Goal: Information Seeking & Learning: Learn about a topic

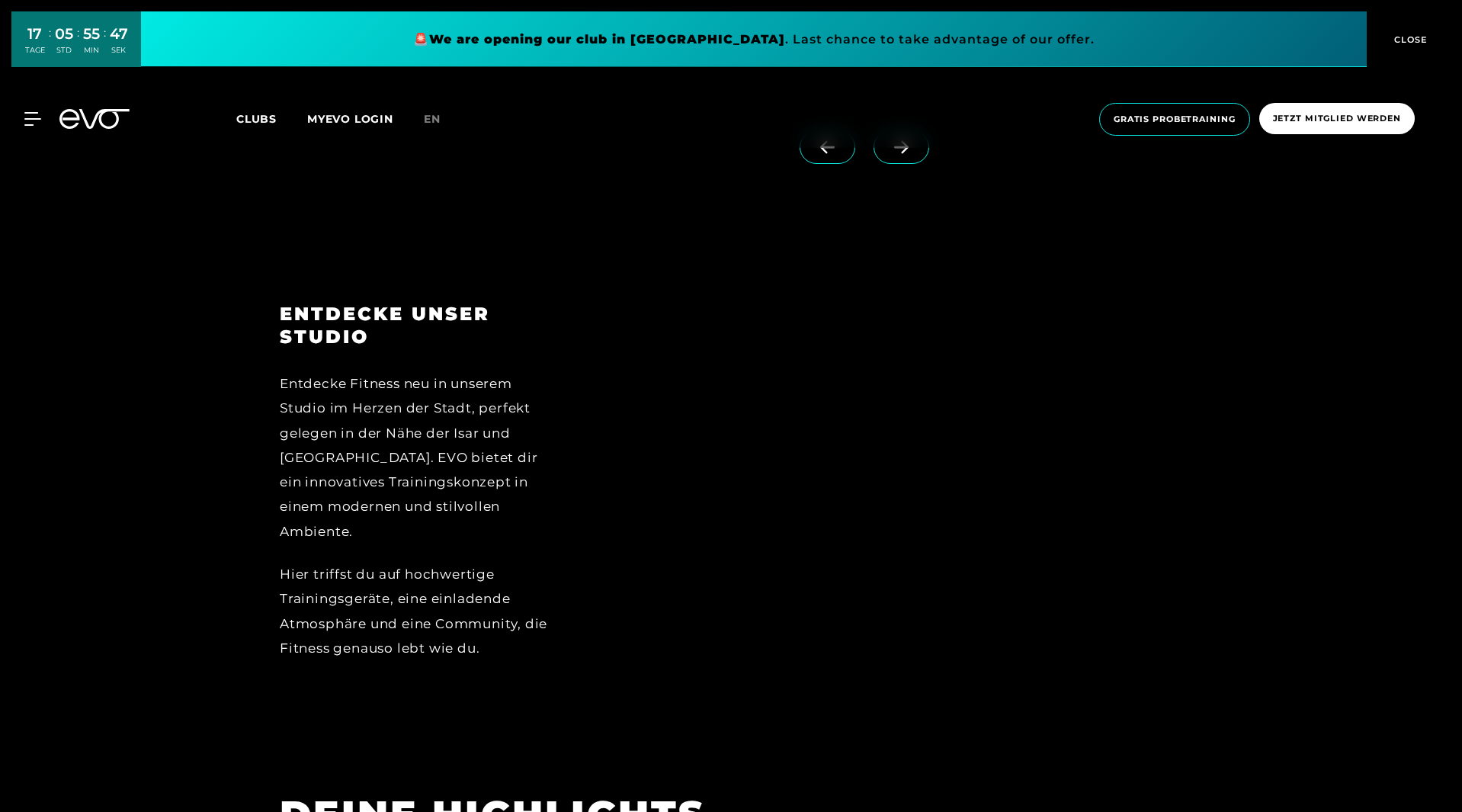
click at [953, 391] on div at bounding box center [888, 492] width 587 height 381
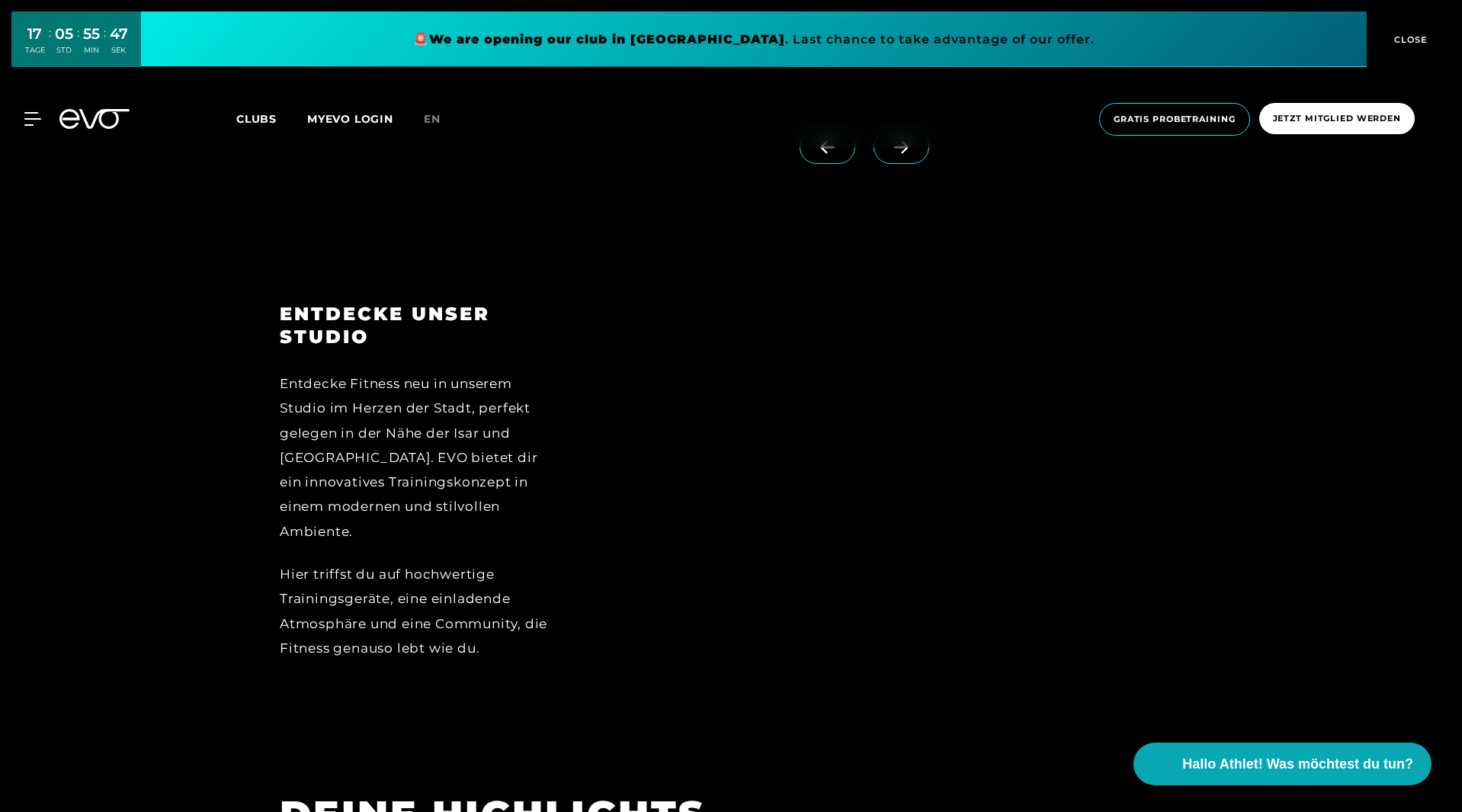
click at [361, 391] on div "Entdecke Fitness neu in unserem Studio im Herzen der Stadt, perfekt gelegen in …" at bounding box center [415, 456] width 272 height 172
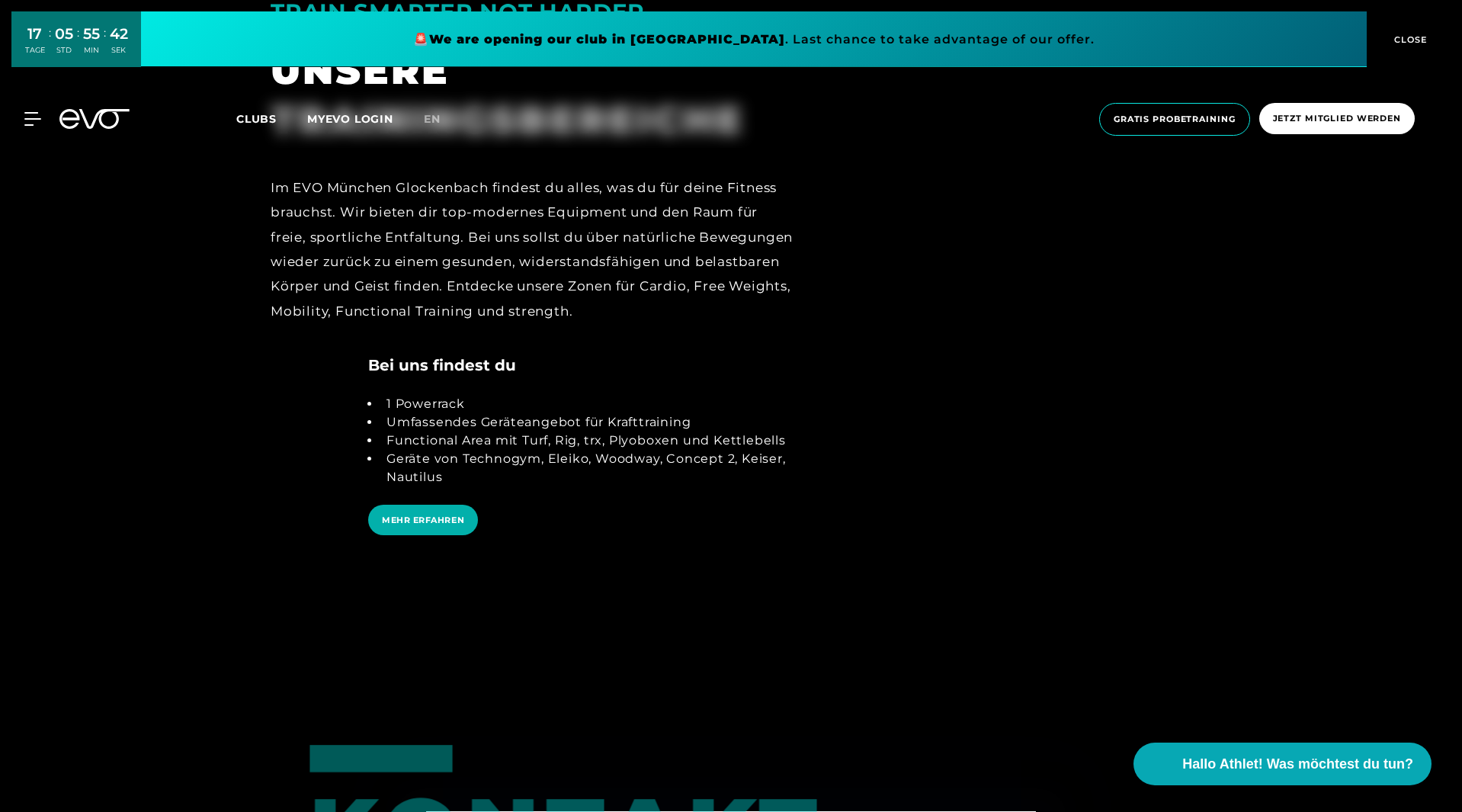
scroll to position [3304, 0]
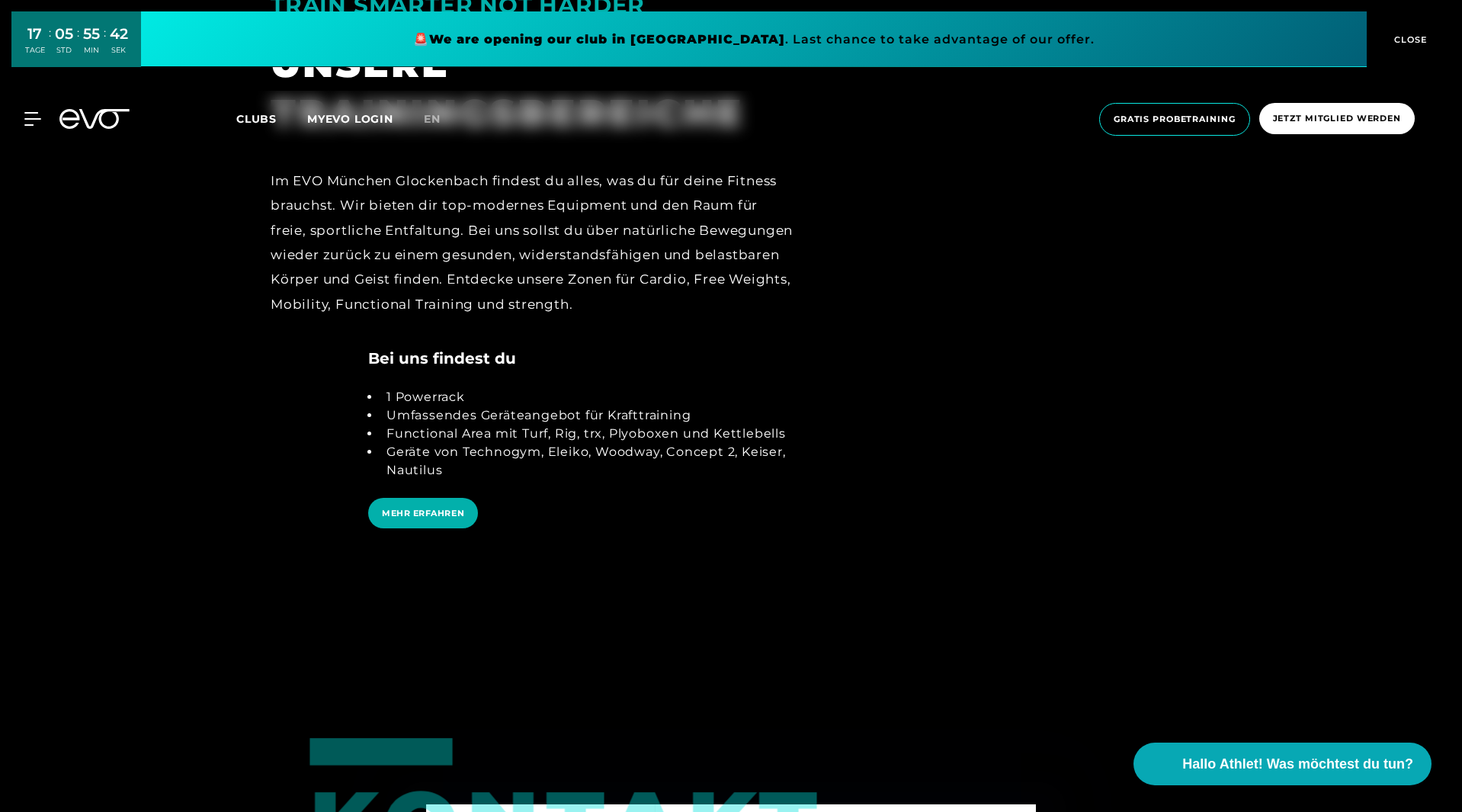
click at [324, 371] on div at bounding box center [533, 451] width 525 height 210
click at [324, 375] on div at bounding box center [533, 451] width 525 height 210
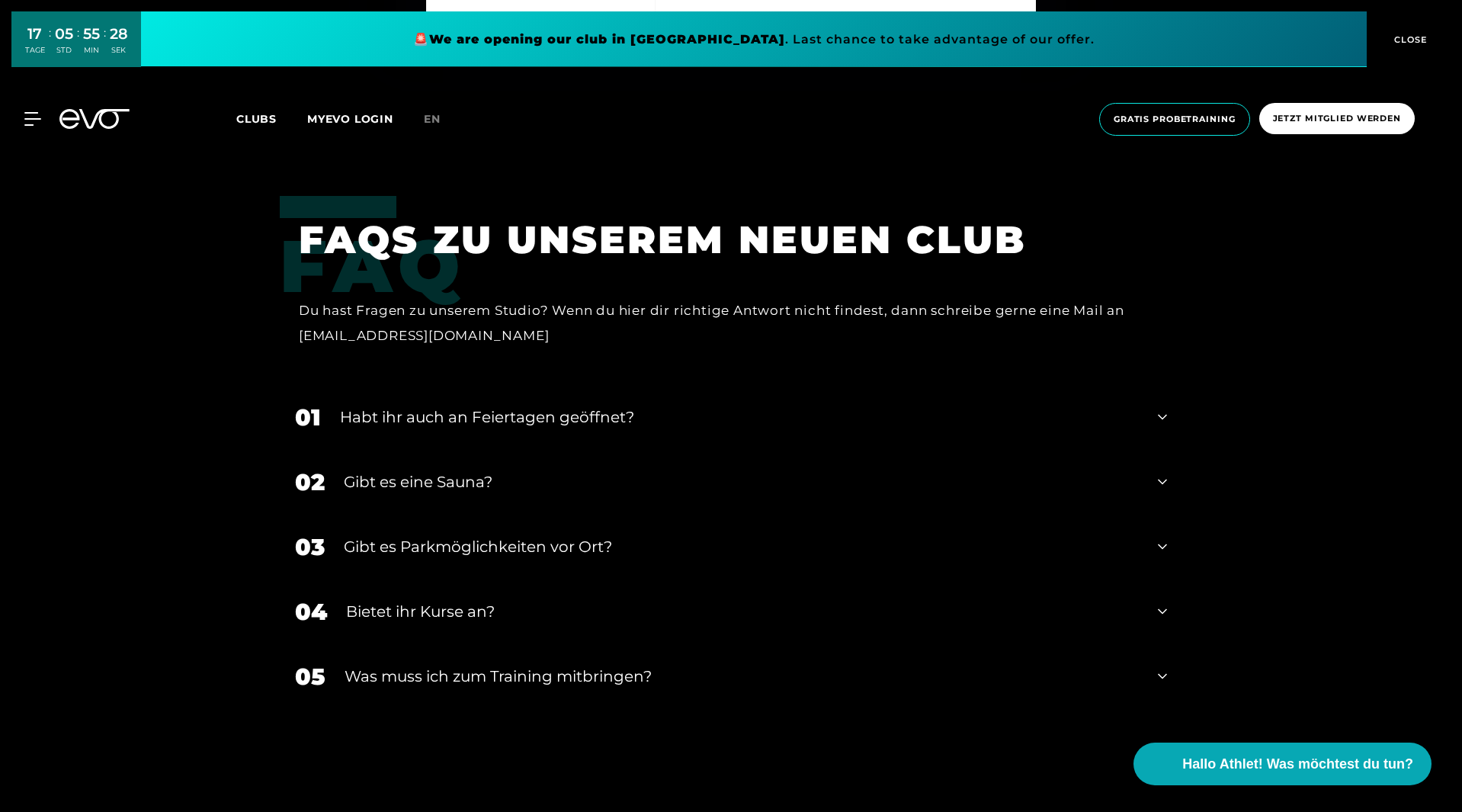
scroll to position [4600, 0]
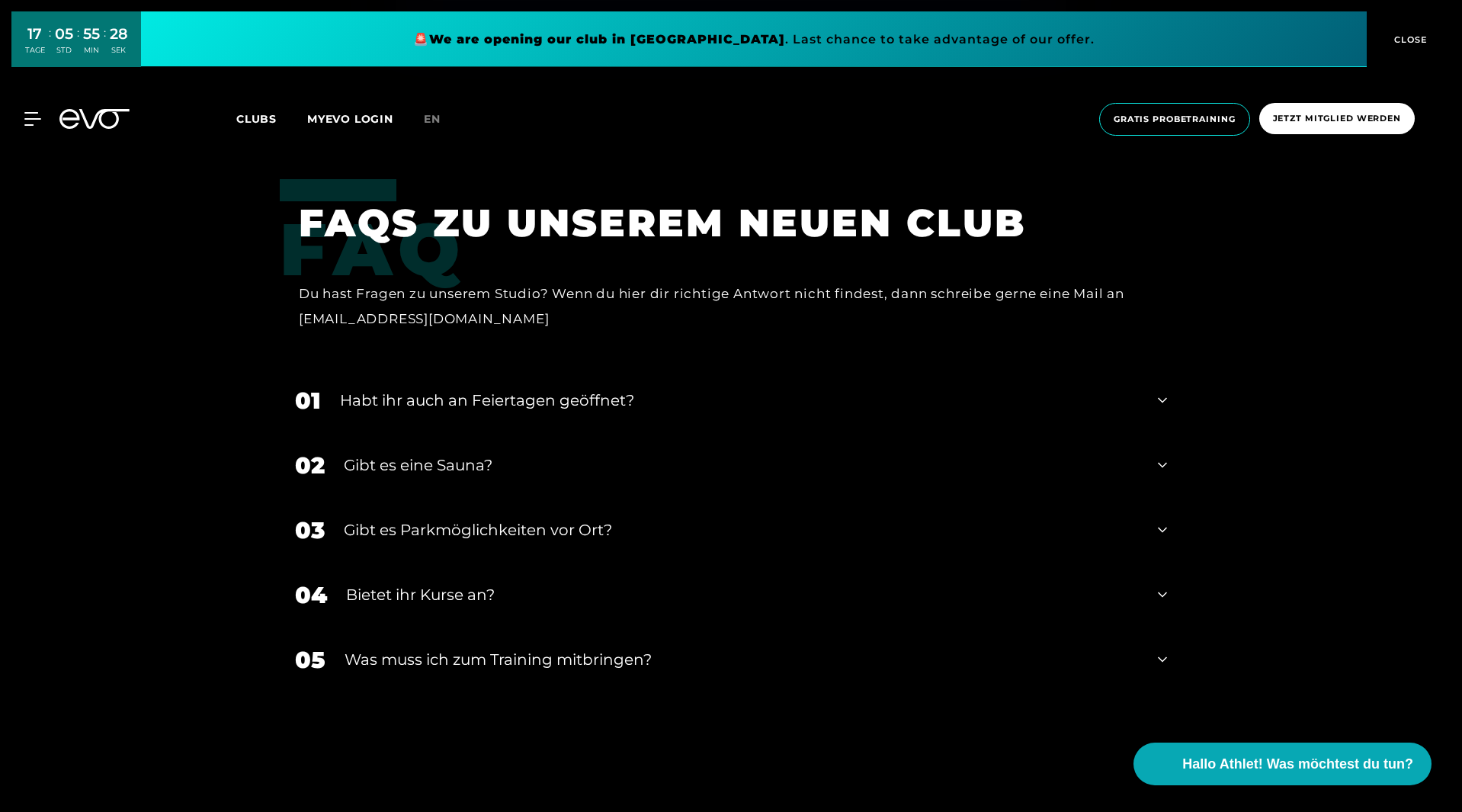
click at [400, 453] on div "Gibt es eine Sauna?" at bounding box center [741, 464] width 795 height 23
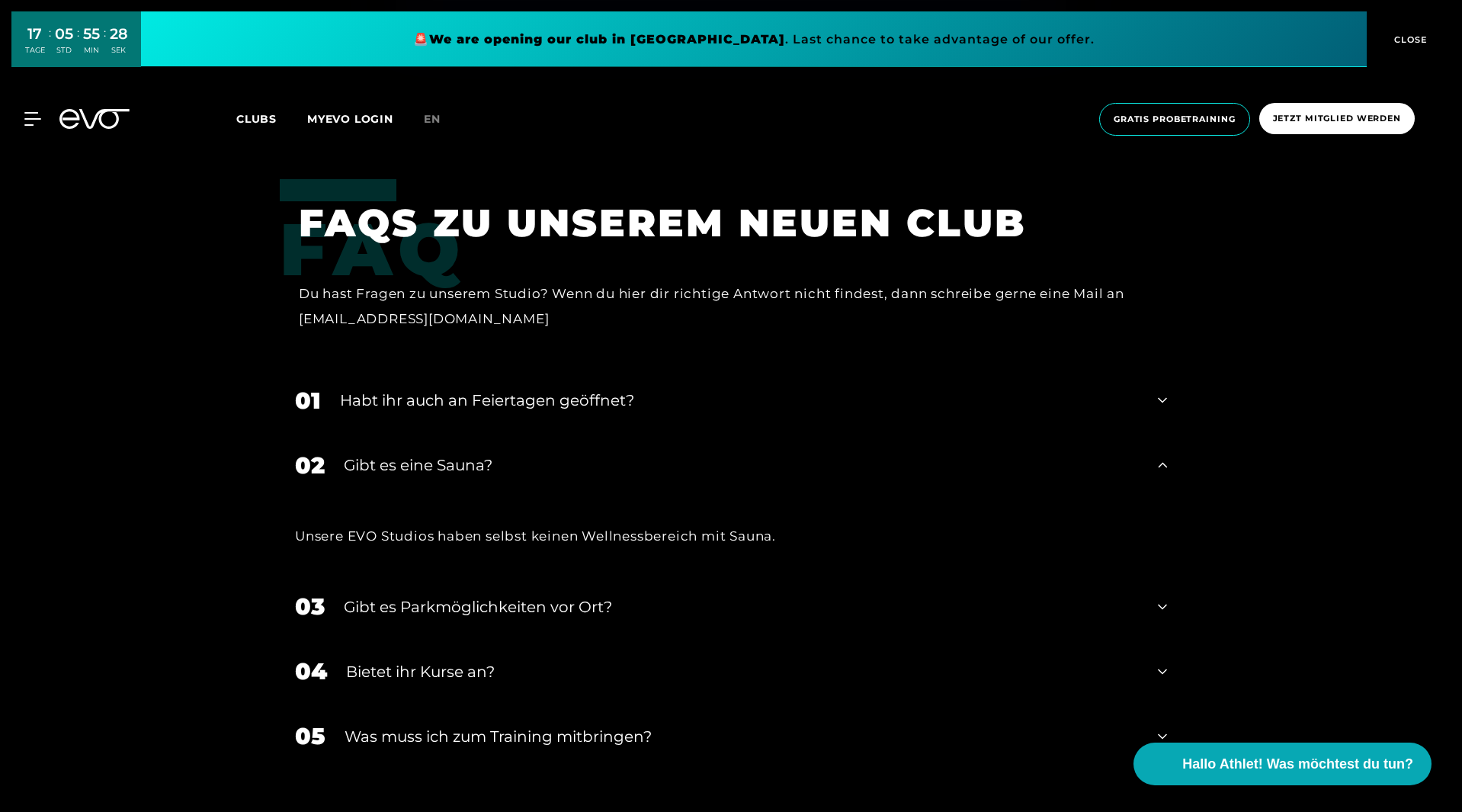
click at [400, 453] on div "Gibt es eine Sauna?" at bounding box center [741, 464] width 795 height 23
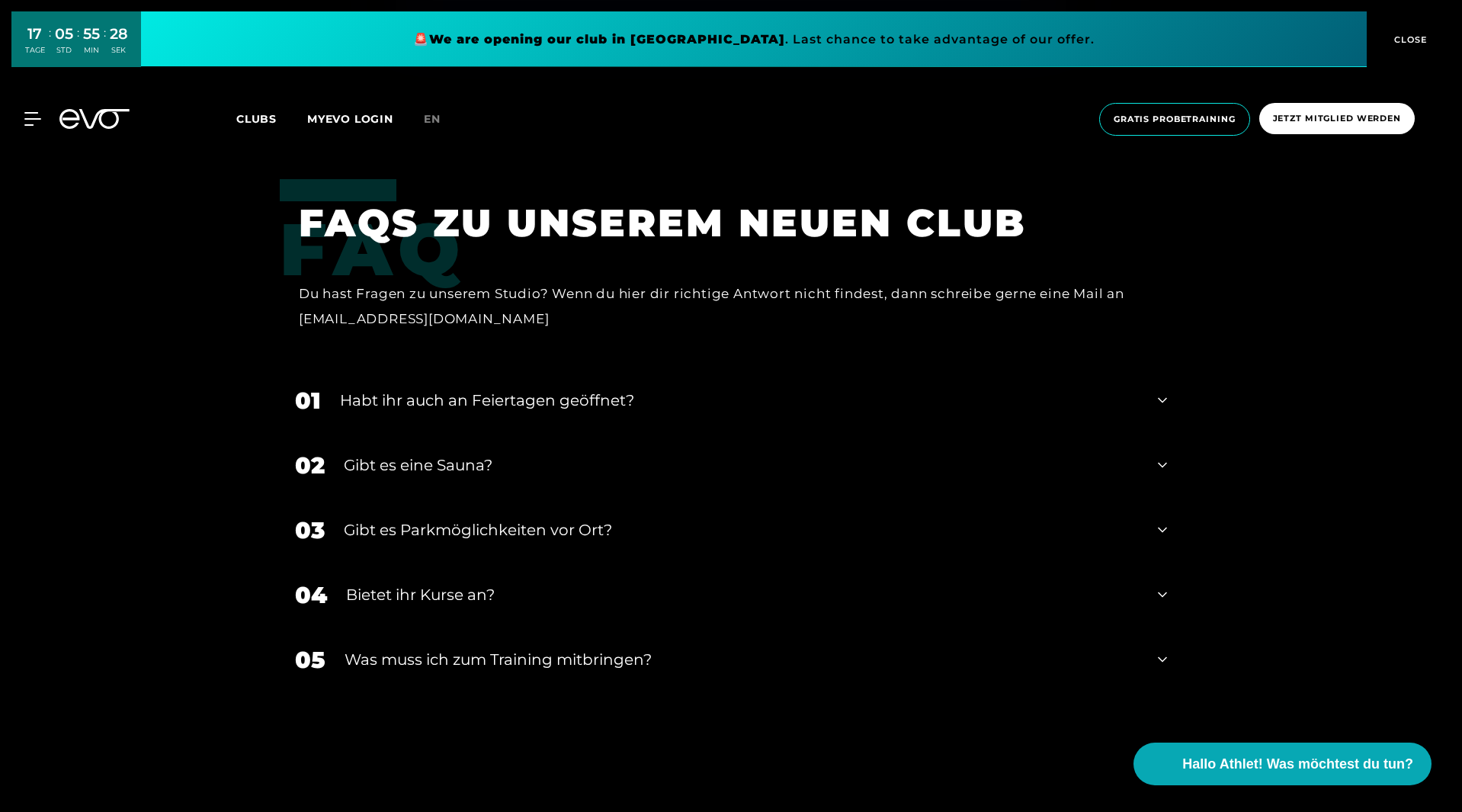
click at [430, 583] on div "Bietet ihr Kurse an?" at bounding box center [742, 594] width 793 height 23
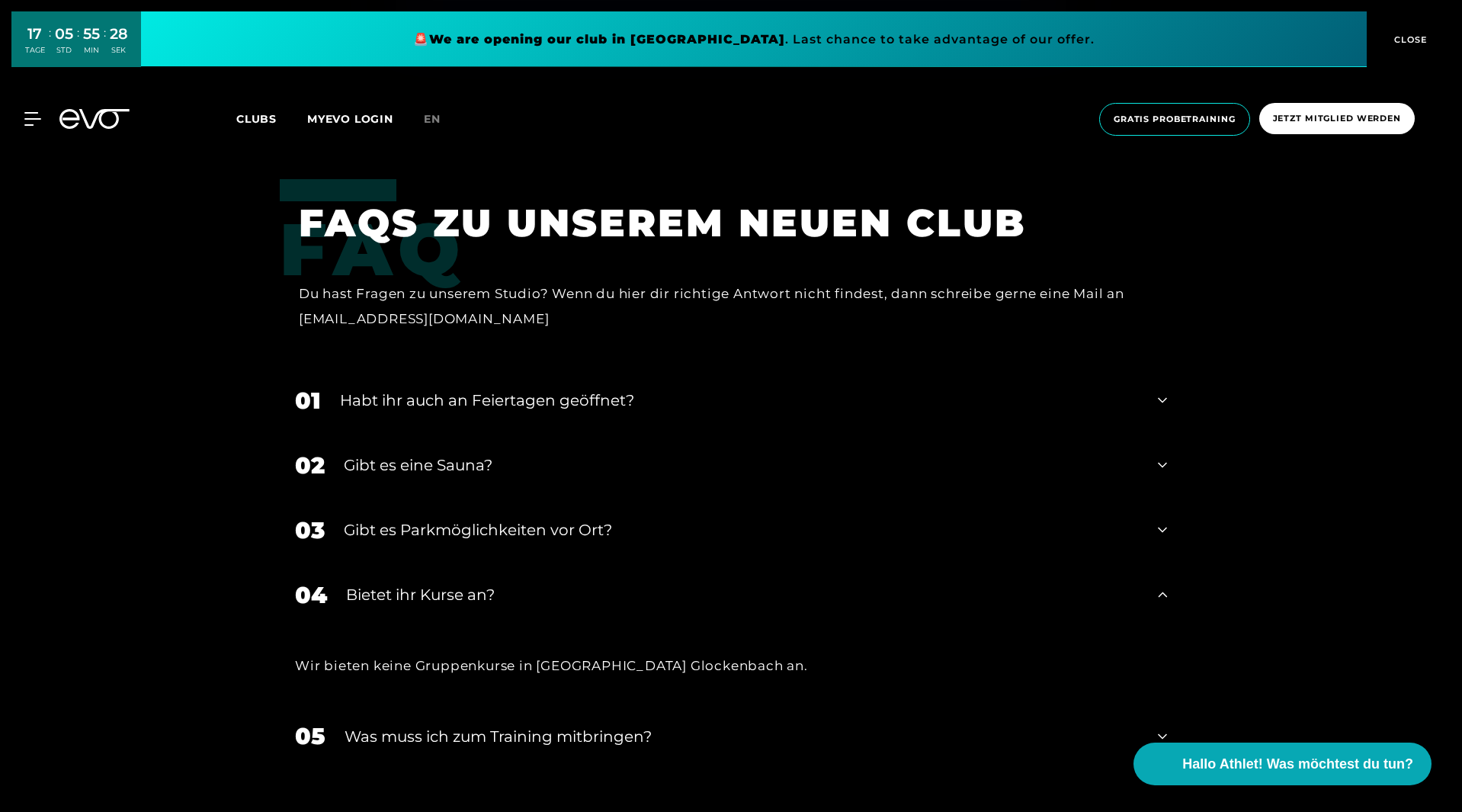
click at [430, 583] on div "Bietet ihr Kurse an?" at bounding box center [742, 594] width 793 height 23
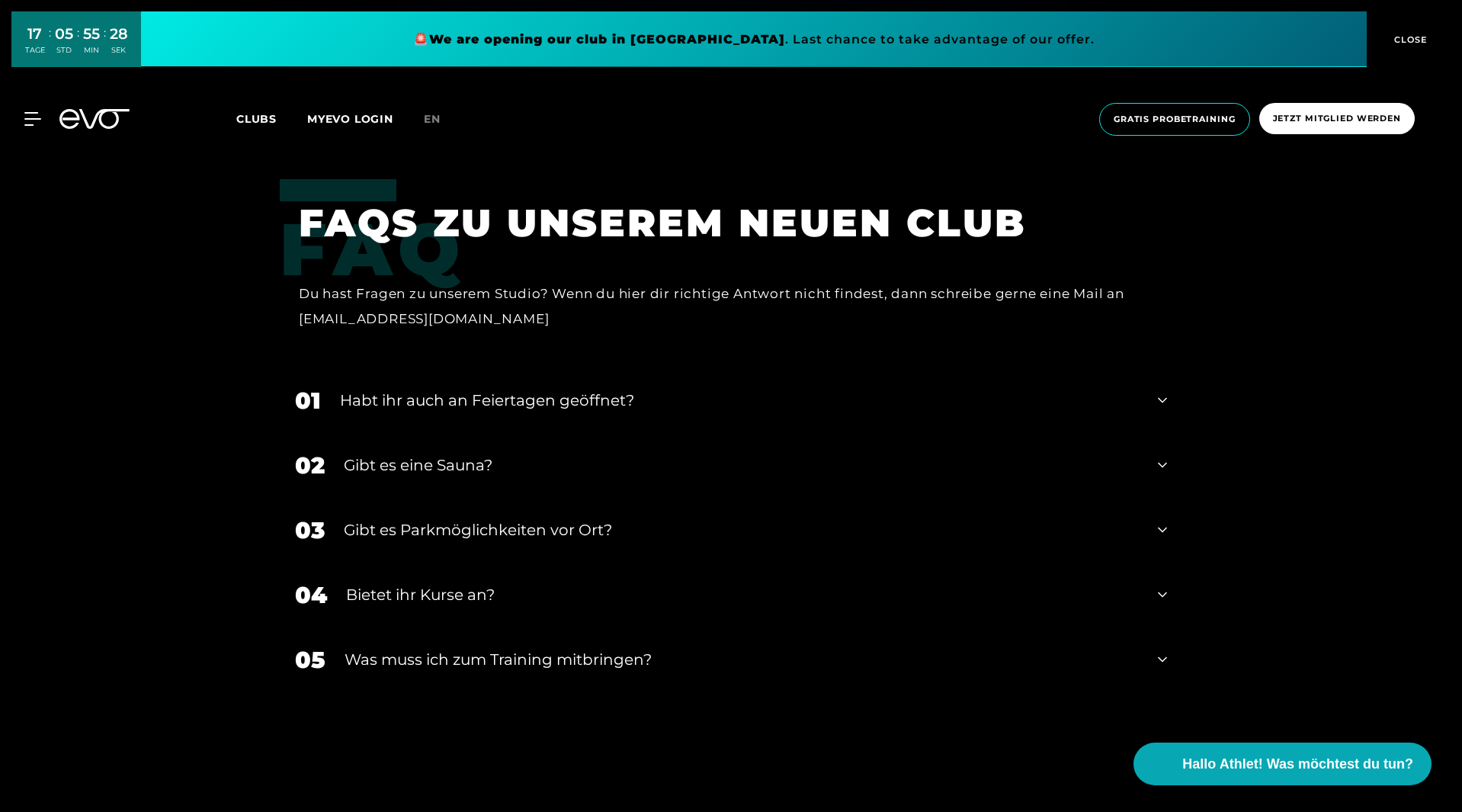
click at [450, 648] on div "Was muss ich zum Training mitbringen?" at bounding box center [741, 659] width 794 height 23
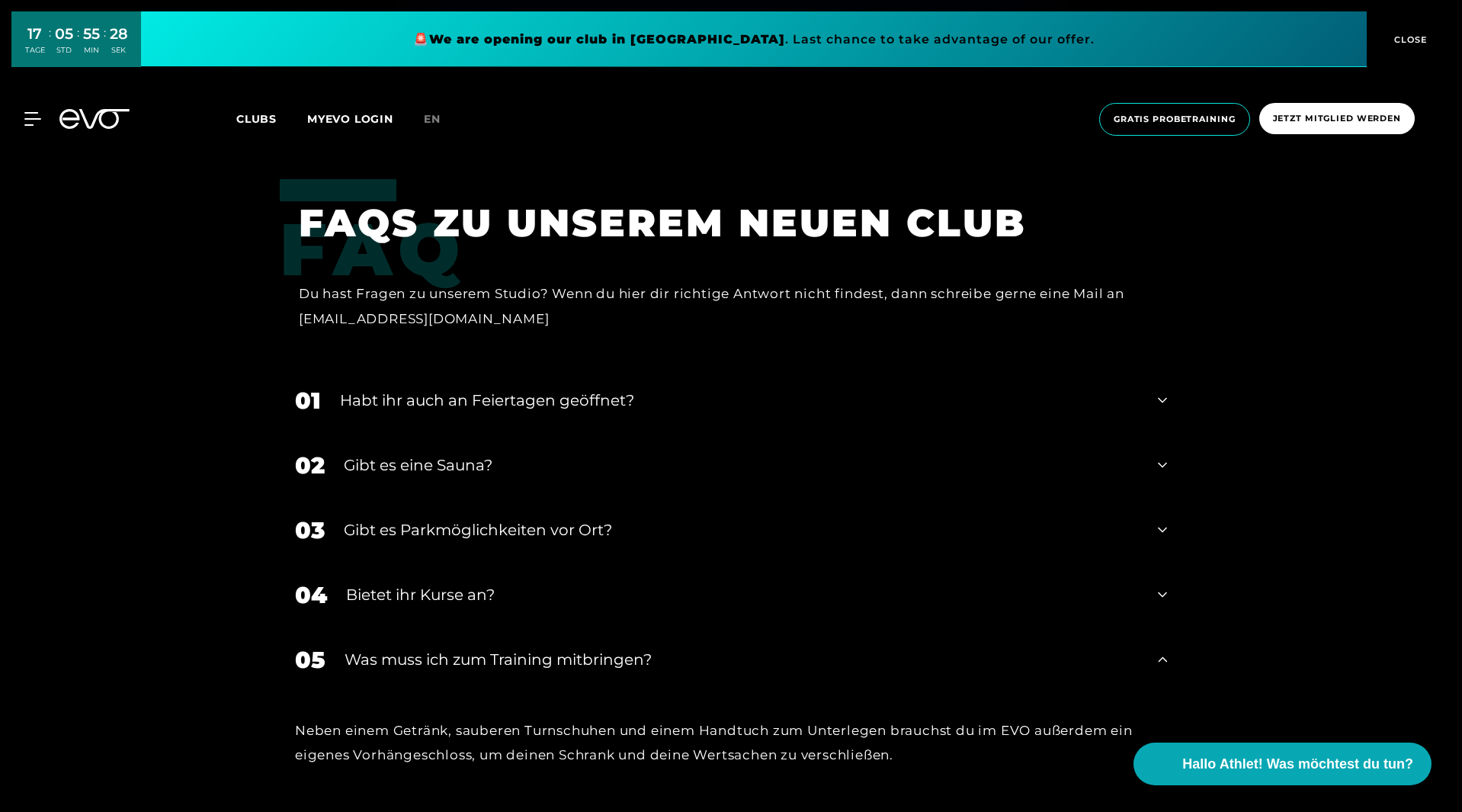
click at [449, 648] on div "Was muss ich zum Training mitbringen?" at bounding box center [741, 659] width 794 height 23
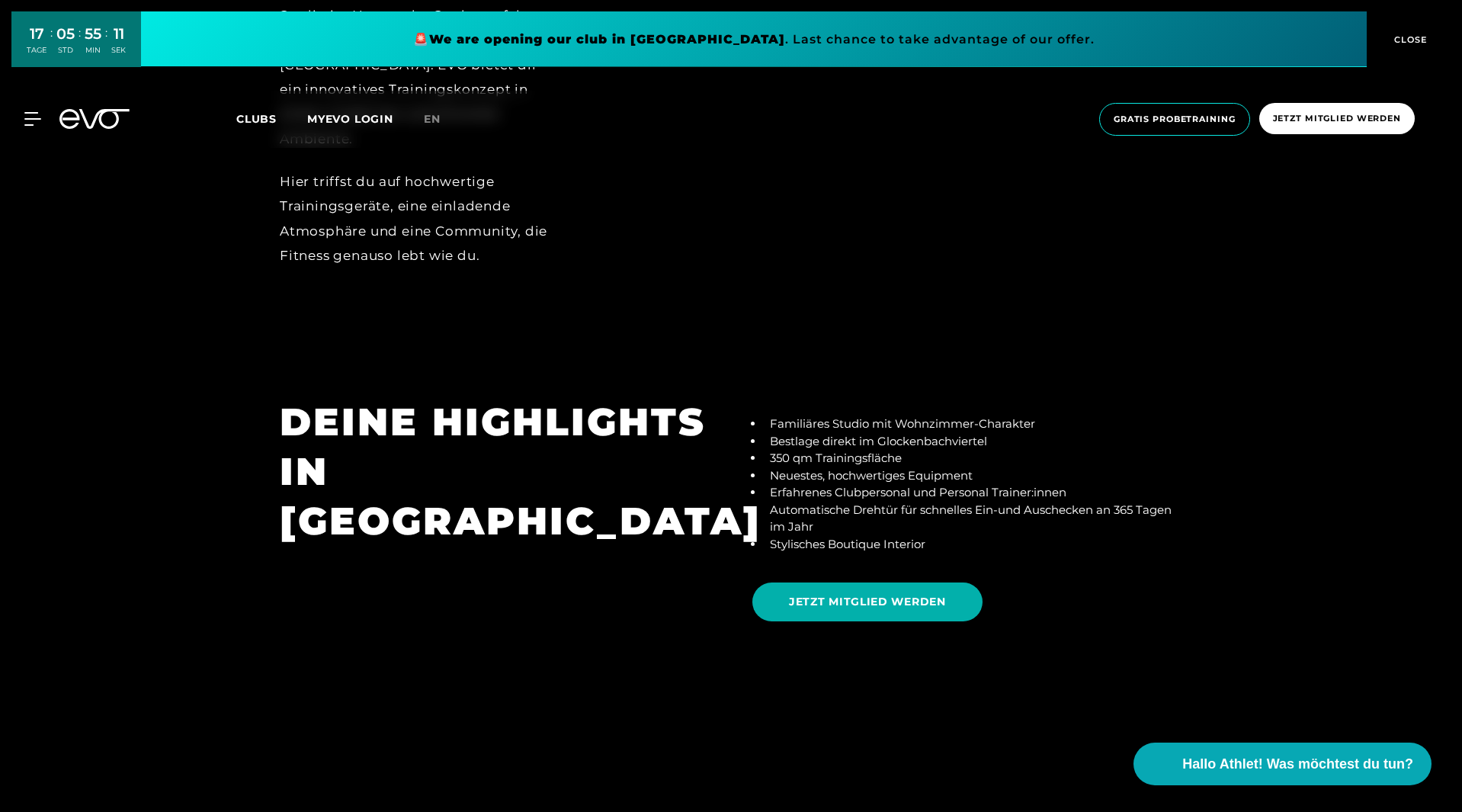
scroll to position [1856, 0]
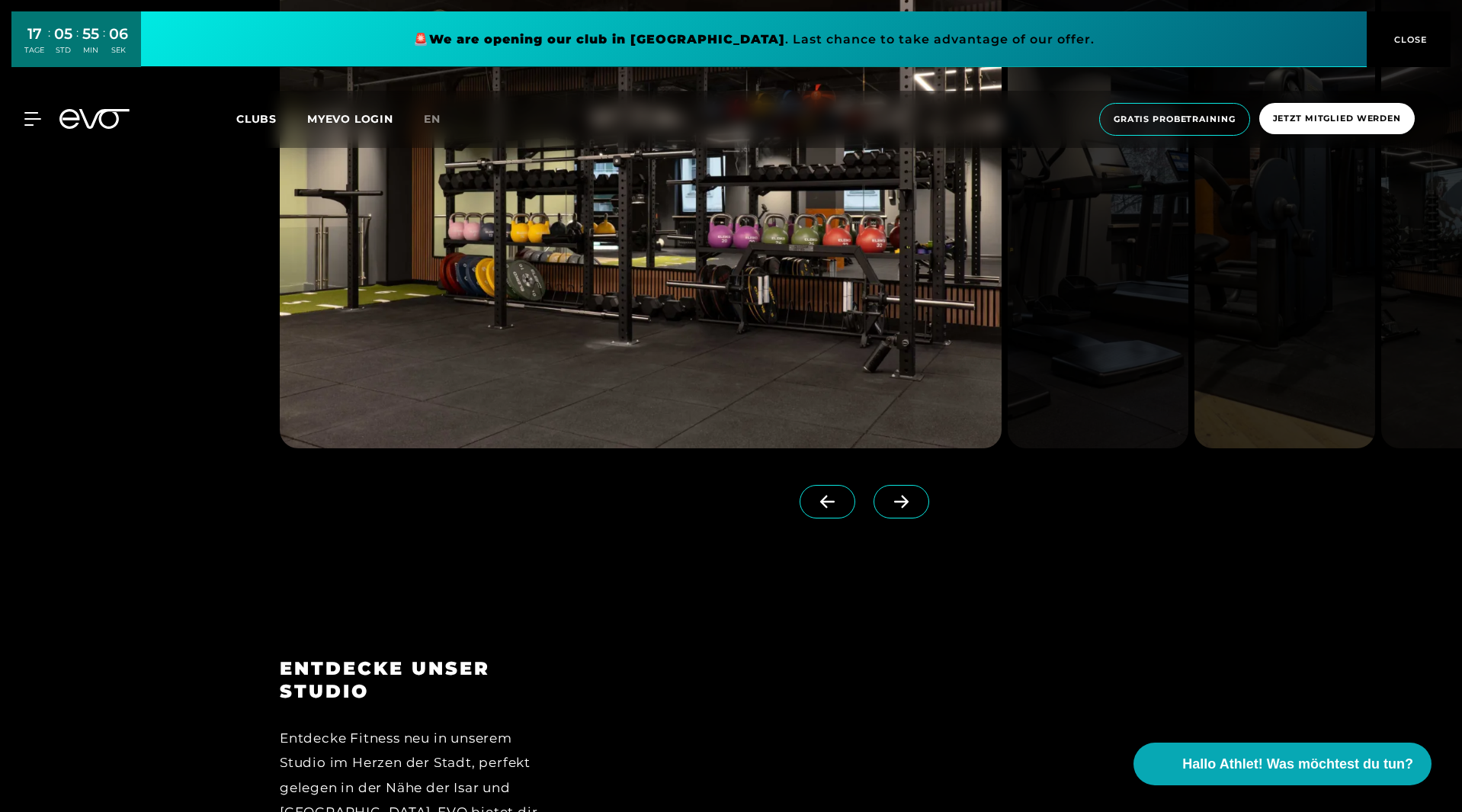
click at [897, 498] on span at bounding box center [901, 502] width 56 height 34
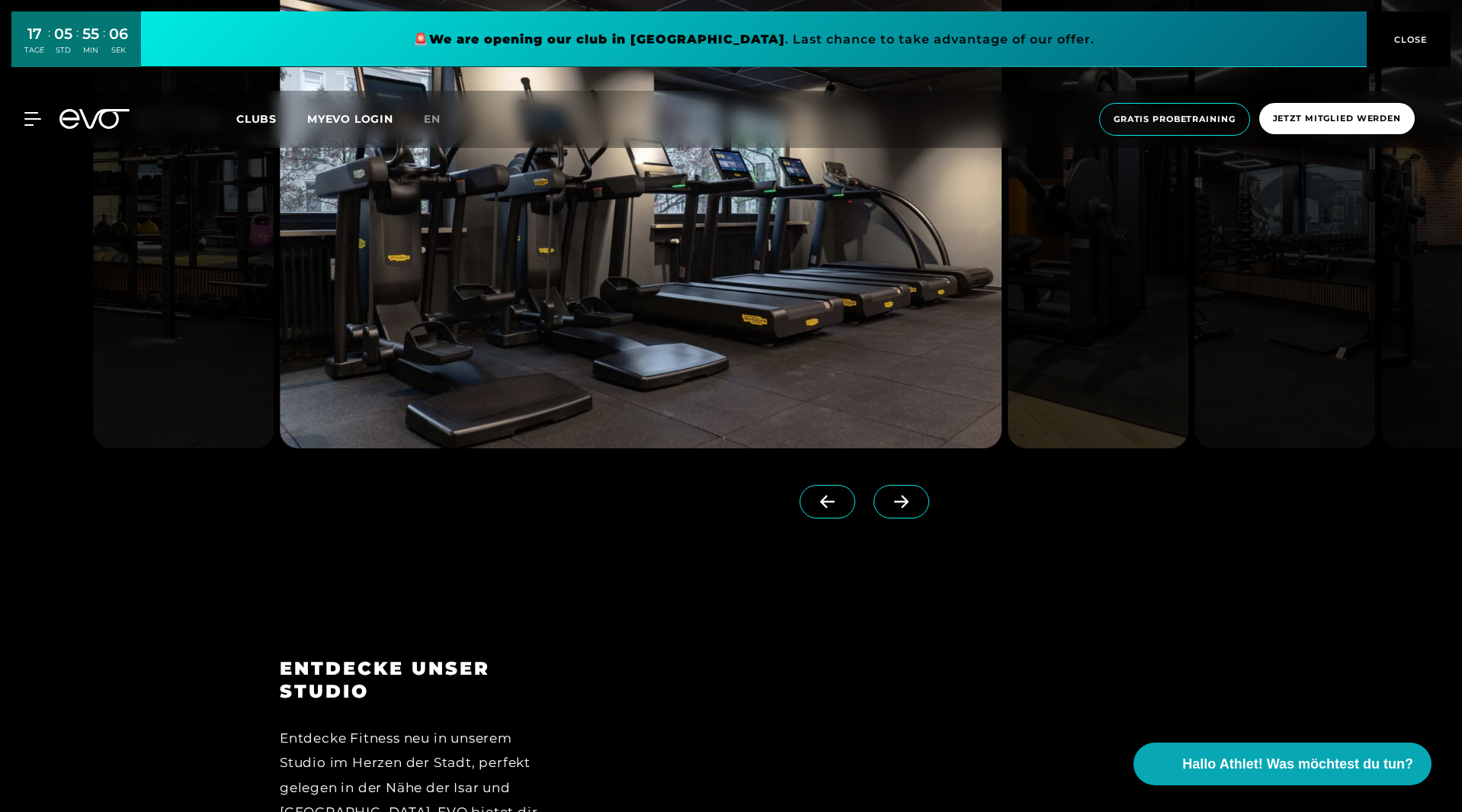
click at [892, 495] on span at bounding box center [901, 502] width 56 height 34
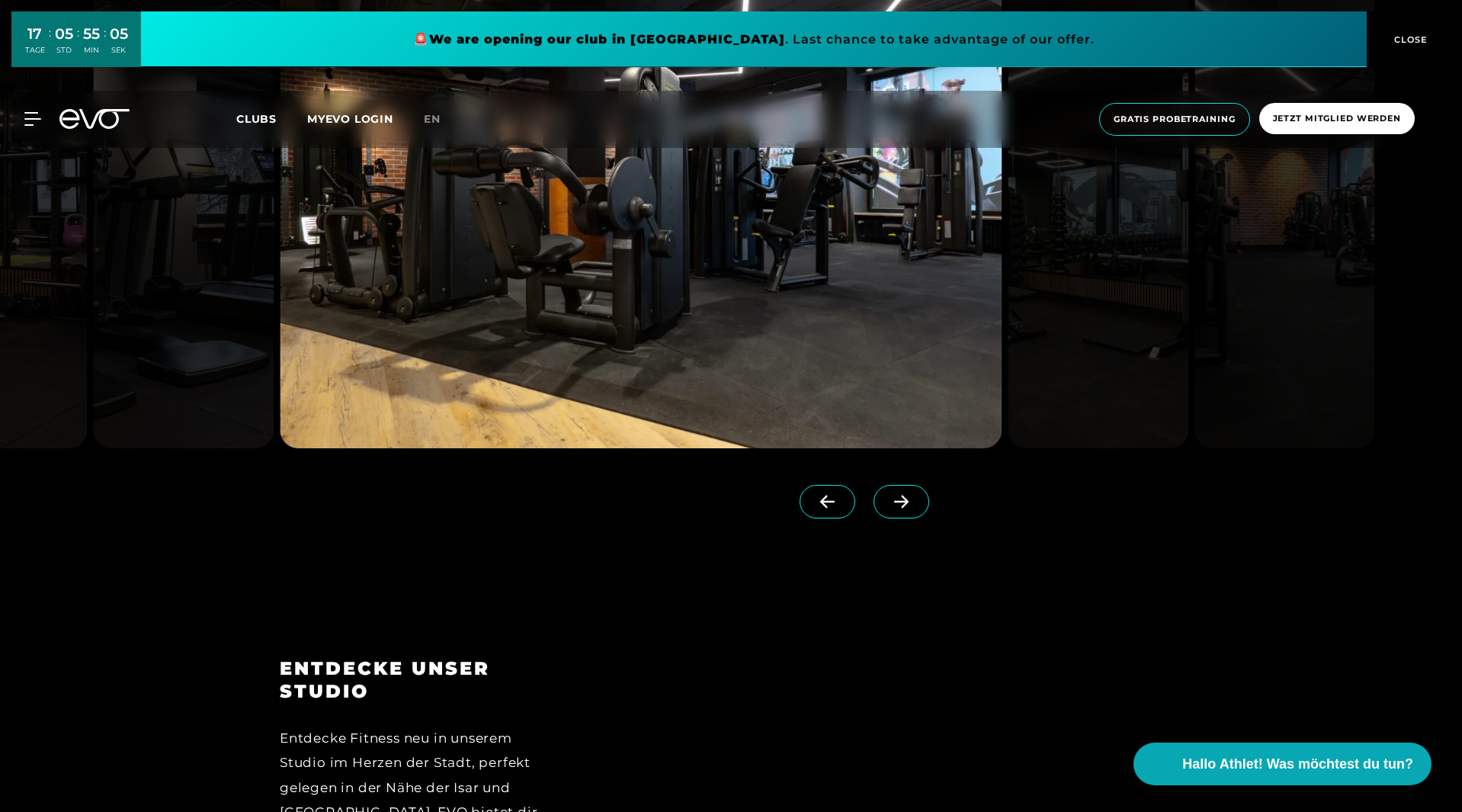
click at [892, 495] on span at bounding box center [901, 502] width 56 height 34
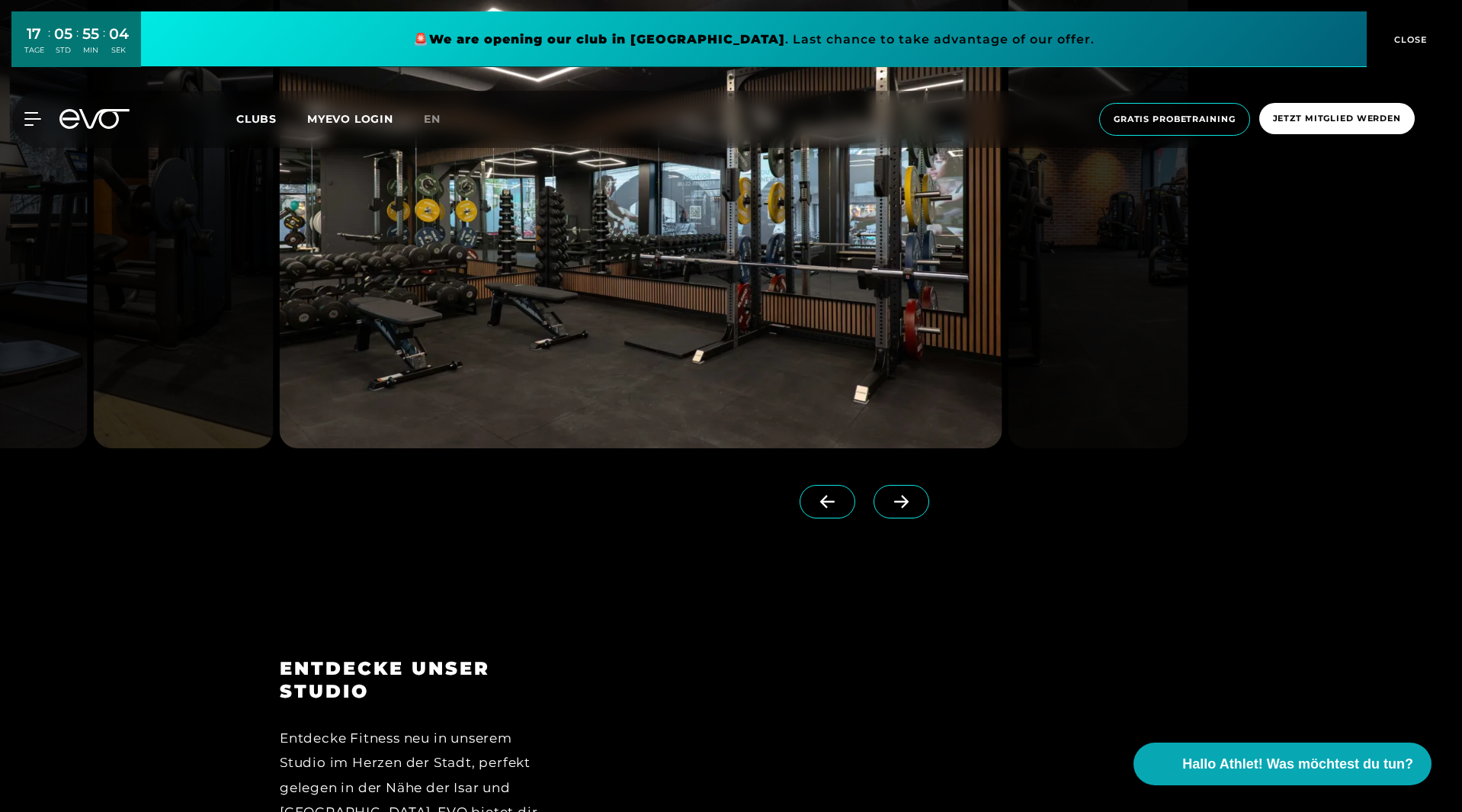
click at [890, 499] on icon at bounding box center [900, 502] width 27 height 14
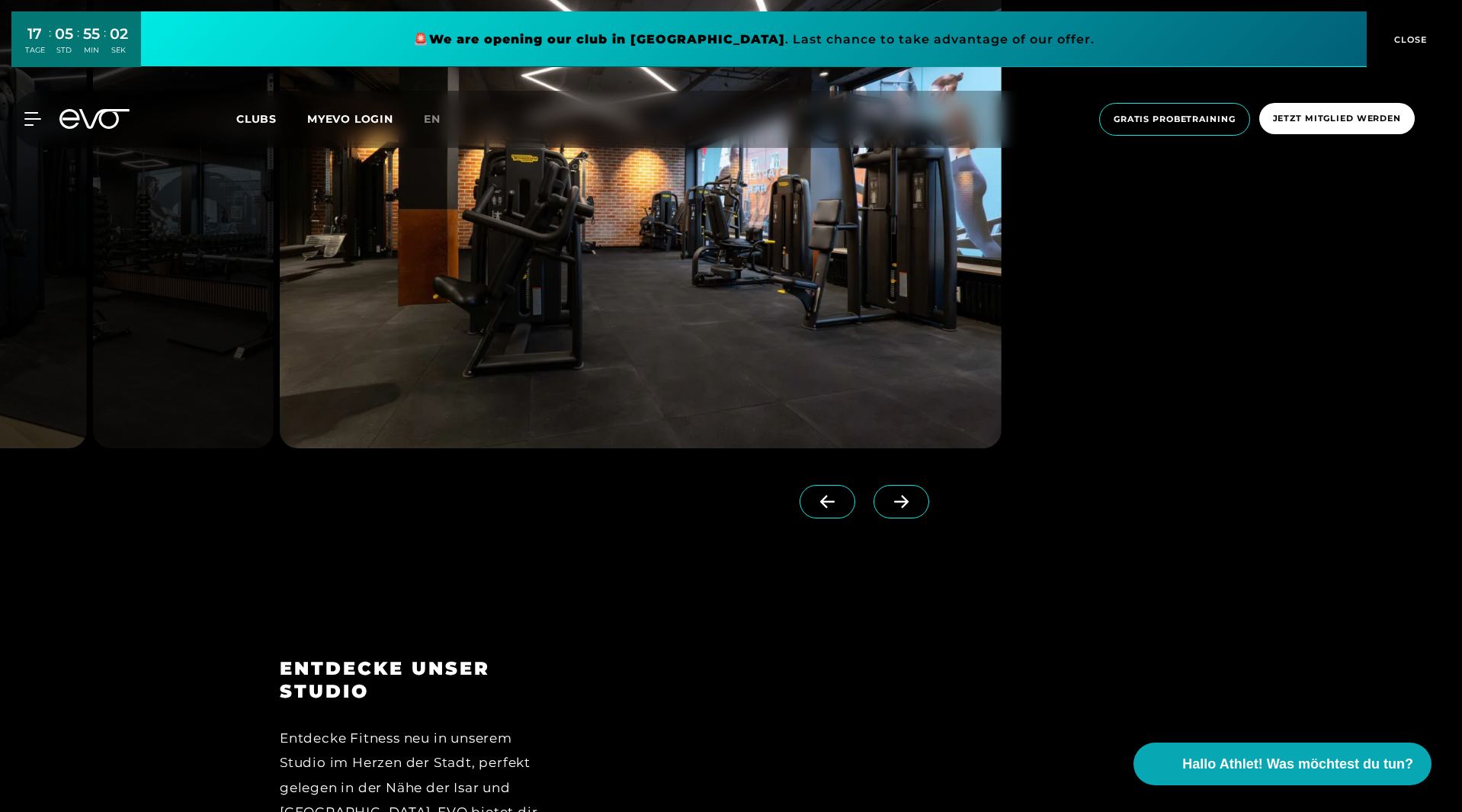
click at [888, 499] on icon at bounding box center [900, 502] width 27 height 14
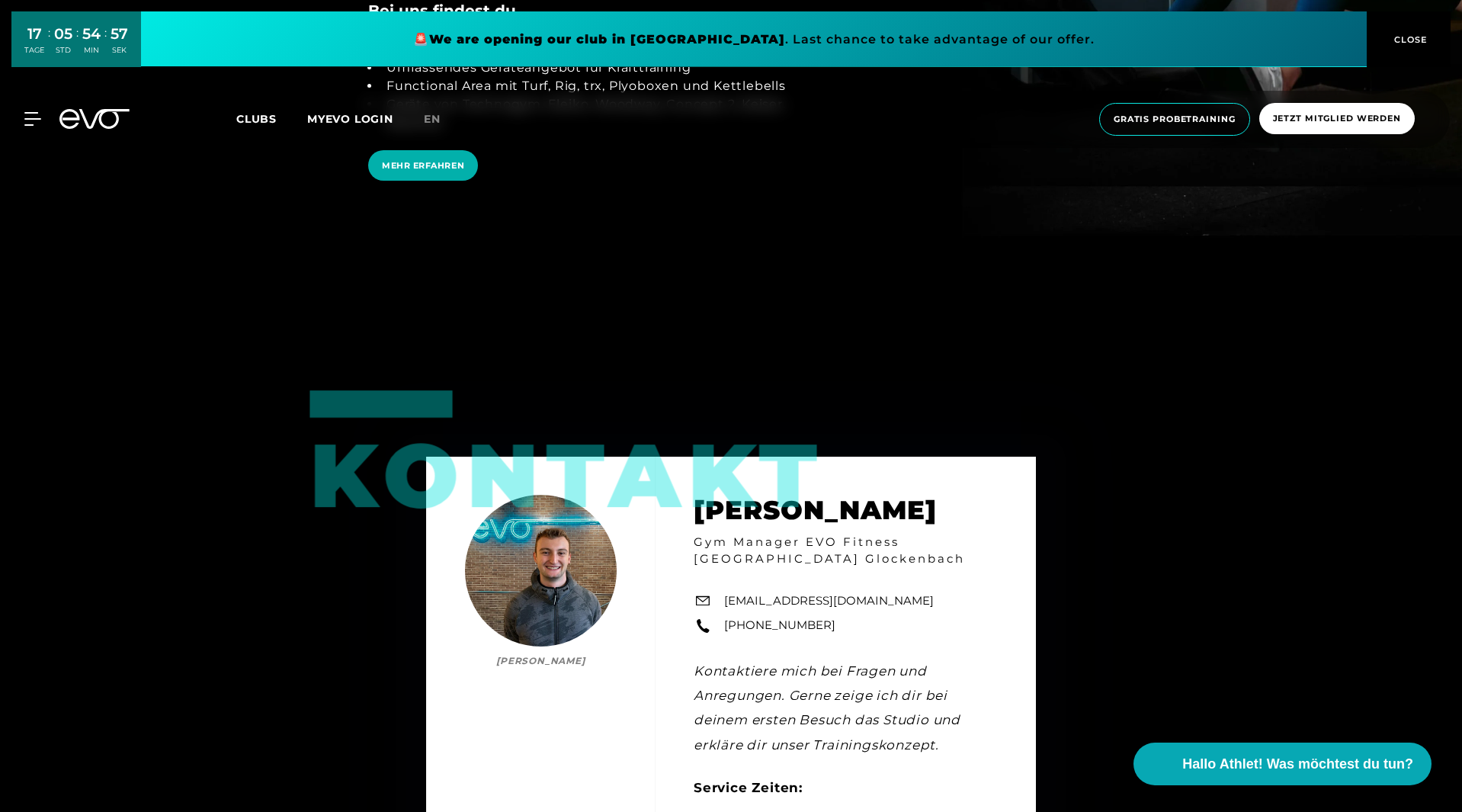
scroll to position [4058, 0]
